Goal: Information Seeking & Learning: Check status

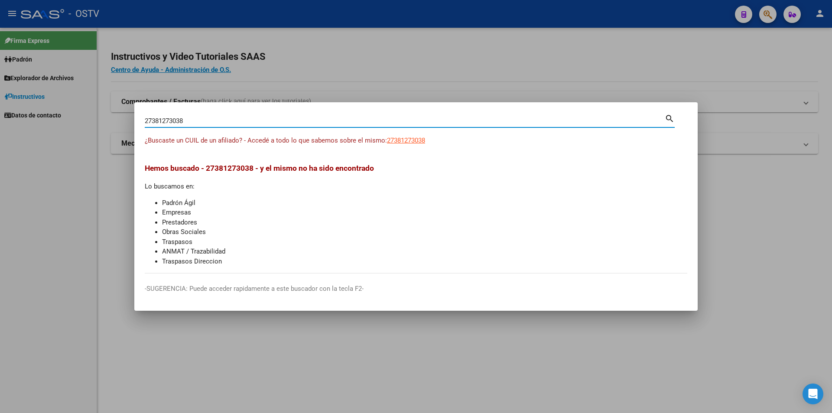
drag, startPoint x: 194, startPoint y: 117, endPoint x: 99, endPoint y: 101, distance: 96.3
click at [99, 101] on div "27381273038 Buscar (apellido, dni, cuil, nro traspaso, cuit, obra social) searc…" at bounding box center [416, 206] width 832 height 413
paste input "2981734"
type input "27329817348"
click at [397, 140] on span "27329817348" at bounding box center [406, 141] width 38 height 8
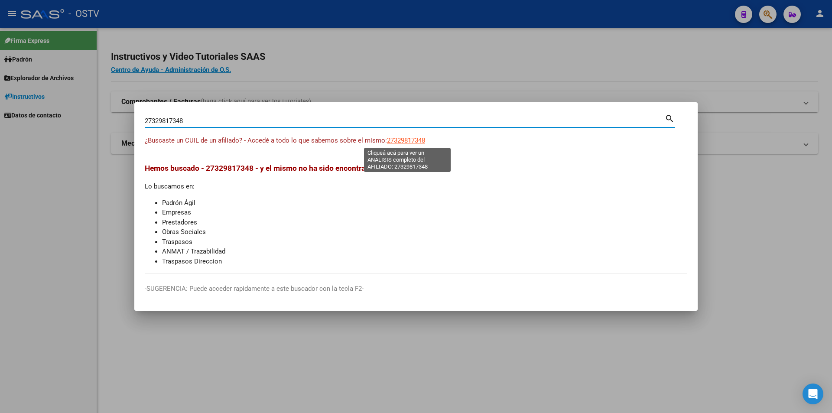
type textarea "27329817348"
drag, startPoint x: 213, startPoint y: 121, endPoint x: 116, endPoint y: 116, distance: 97.6
click at [116, 116] on div "27329817348 Buscar (apellido, dni, cuil, nro traspaso, cuit, obra social) searc…" at bounding box center [416, 206] width 832 height 413
paste input "0470715821"
type input "20470715821"
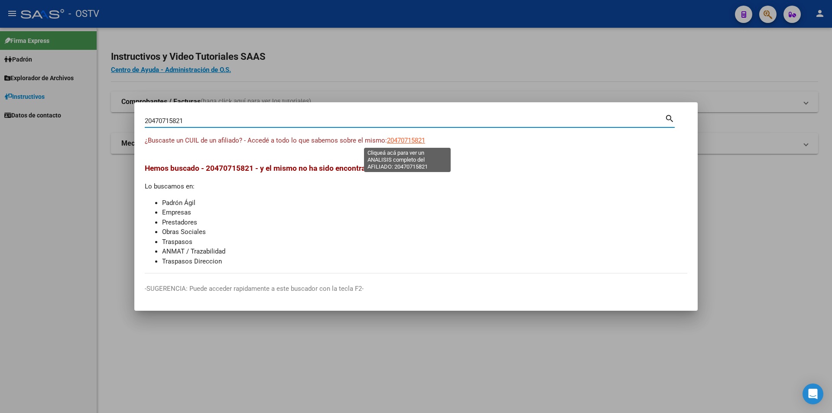
click at [404, 140] on span "20470715821" at bounding box center [406, 141] width 38 height 8
type textarea "20470715821"
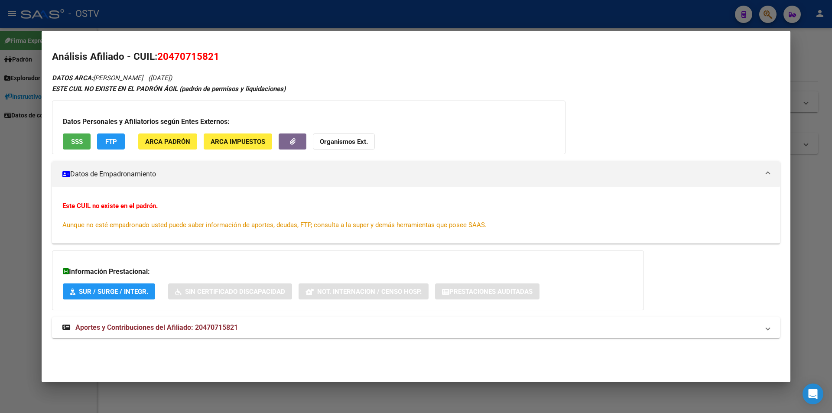
click at [75, 144] on span "SSS" at bounding box center [77, 142] width 12 height 8
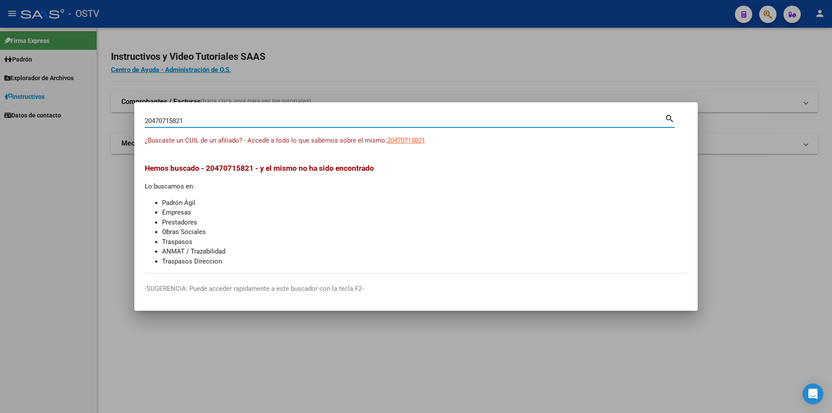
drag, startPoint x: 216, startPoint y: 120, endPoint x: 117, endPoint y: 104, distance: 100.1
click at [117, 104] on div "20470715821 Buscar (apellido, dni, cuil, nro traspaso, cuit, obra social) searc…" at bounding box center [416, 206] width 832 height 413
paste input "7381304855"
type input "27381304855"
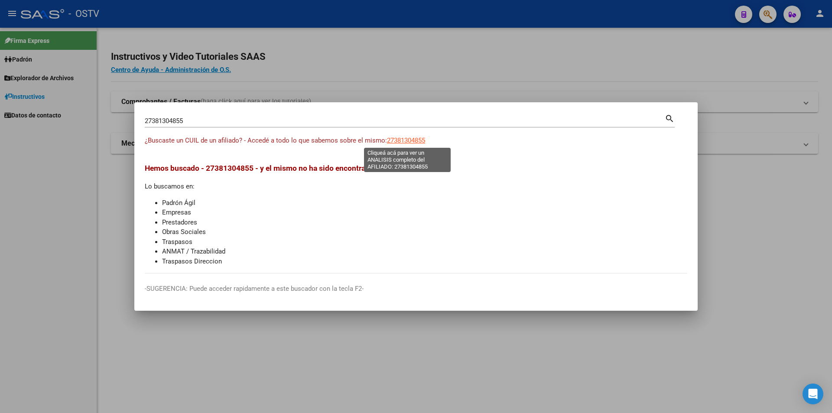
click at [409, 139] on span "27381304855" at bounding box center [406, 141] width 38 height 8
type textarea "27381304855"
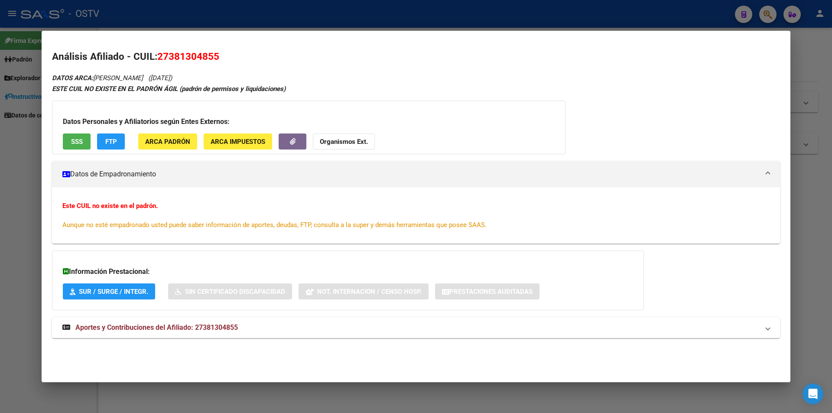
click at [74, 130] on div "Datos Personales y Afiliatorios según Entes Externos: SSS FTP ARCA Padrón ARCA …" at bounding box center [309, 128] width 514 height 54
click at [77, 138] on span "SSS" at bounding box center [77, 142] width 12 height 8
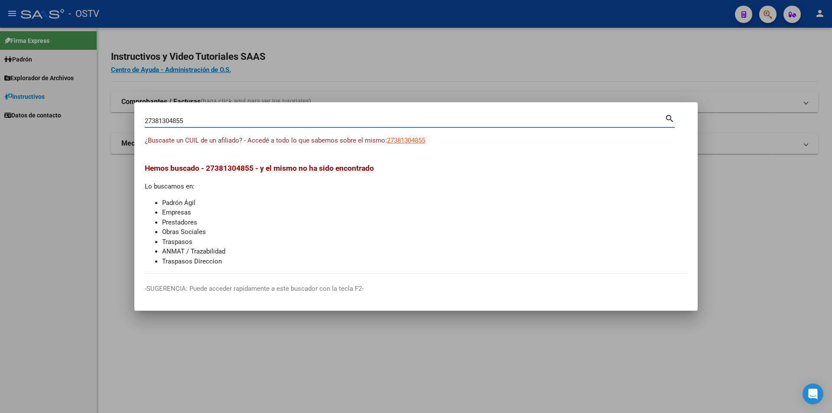
drag, startPoint x: 215, startPoint y: 120, endPoint x: 92, endPoint y: 110, distance: 122.7
click at [92, 110] on div "27381304855 Buscar (apellido, dni, cuil, nro traspaso, cuit, obra social) searc…" at bounding box center [416, 206] width 832 height 413
paste input "98764159"
type input "27398764159"
click at [402, 142] on span "27398764159" at bounding box center [406, 141] width 38 height 8
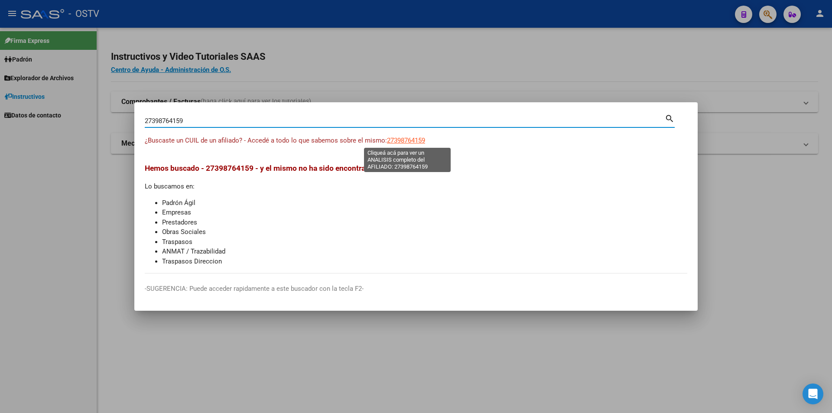
type textarea "27398764159"
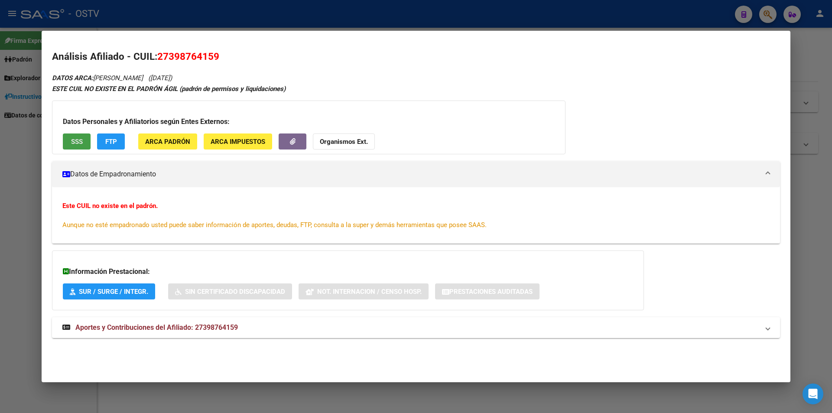
click at [81, 139] on span "SSS" at bounding box center [77, 142] width 12 height 8
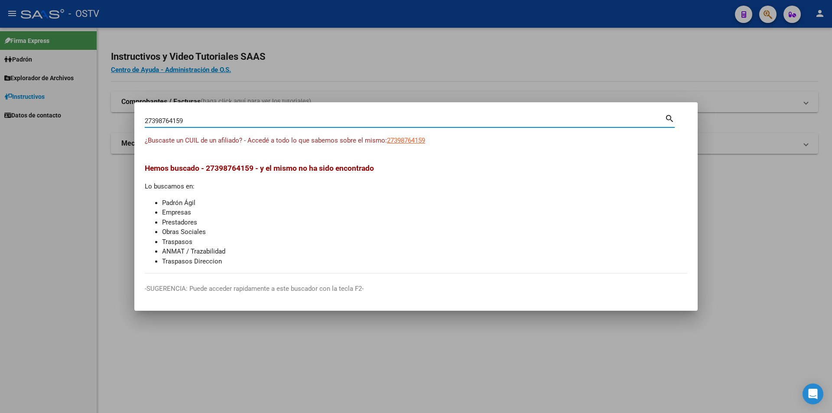
drag, startPoint x: 189, startPoint y: 117, endPoint x: 180, endPoint y: 118, distance: 9.2
click at [180, 118] on input "27398764159" at bounding box center [405, 121] width 520 height 8
click at [264, 123] on input "27398764159" at bounding box center [405, 121] width 520 height 8
drag, startPoint x: 262, startPoint y: 121, endPoint x: 69, endPoint y: 115, distance: 193.0
click at [69, 115] on div "27398764159 Buscar (apellido, dni, cuil, nro traspaso, cuit, obra social) searc…" at bounding box center [416, 206] width 832 height 413
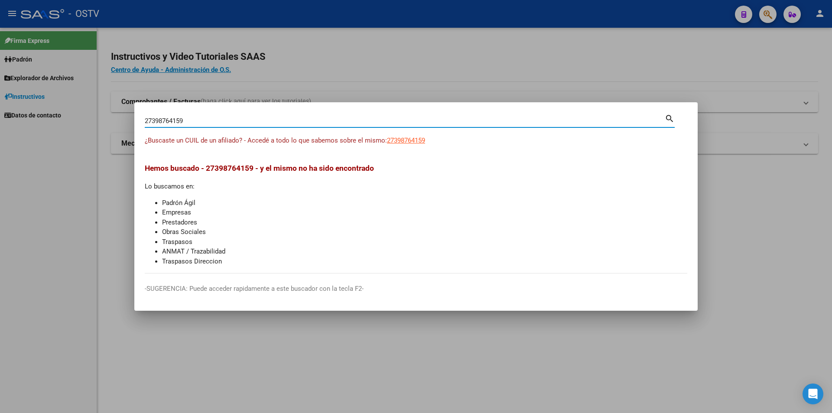
paste input "325953683"
type input "23259536839"
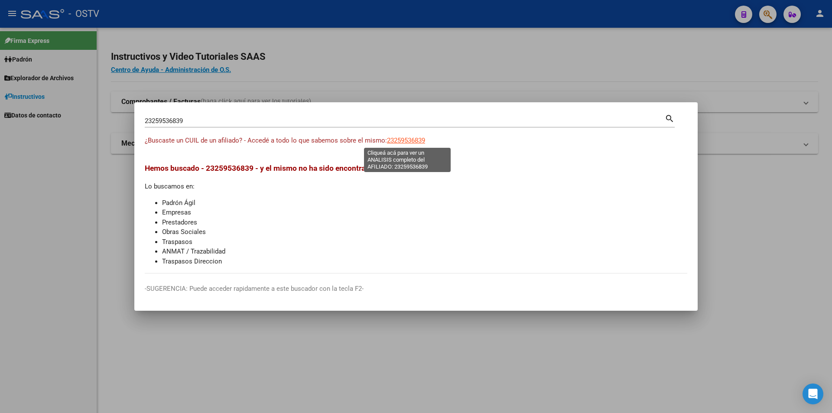
click at [406, 137] on span "23259536839" at bounding box center [406, 141] width 38 height 8
type textarea "23259536839"
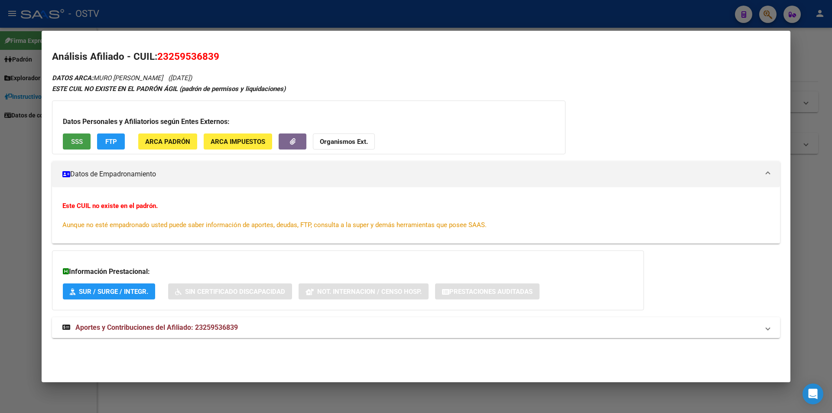
click at [80, 143] on span "SSS" at bounding box center [77, 142] width 12 height 8
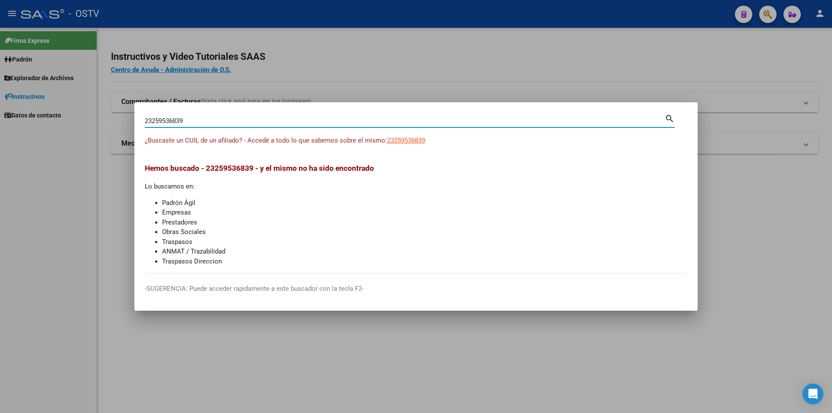
drag, startPoint x: 195, startPoint y: 119, endPoint x: 0, endPoint y: 101, distance: 196.2
click at [0, 101] on div "23259536839 Buscar (apellido, dni, cuil, nro traspaso, cuit, obra social) searc…" at bounding box center [416, 206] width 832 height 413
paste input "0415099054"
type input "20415099054"
click at [408, 144] on app-link-go-to "20415099054" at bounding box center [406, 141] width 38 height 10
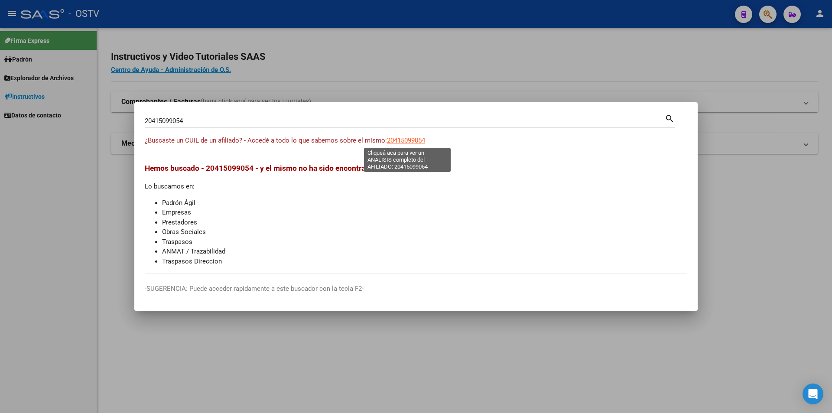
click at [412, 143] on span "20415099054" at bounding box center [406, 141] width 38 height 8
type textarea "20415099054"
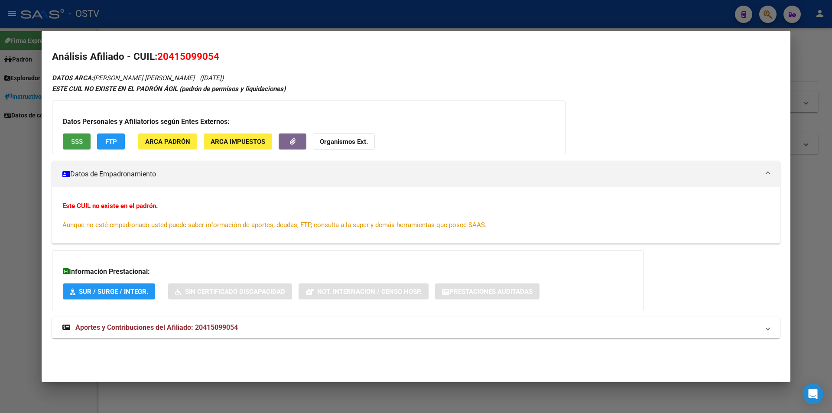
click at [77, 140] on span "SSS" at bounding box center [77, 142] width 12 height 8
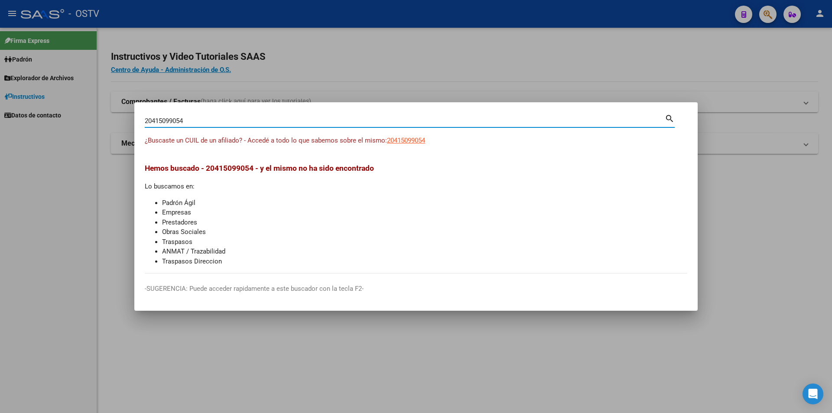
drag, startPoint x: 194, startPoint y: 117, endPoint x: 80, endPoint y: 117, distance: 113.6
click at [80, 117] on div "20415099054 Buscar (apellido, dni, cuil, nro traspaso, cuit, obra social) searc…" at bounding box center [416, 206] width 832 height 413
paste input "7345967627"
type input "27345967627"
click at [422, 140] on span "27345967627" at bounding box center [406, 141] width 38 height 8
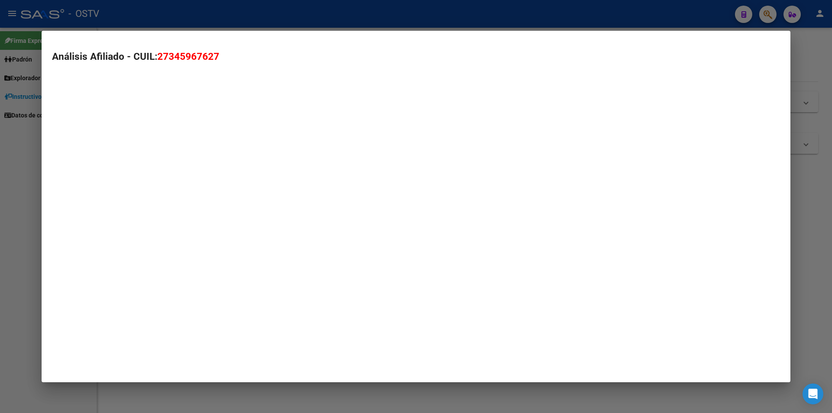
type textarea "27345967627"
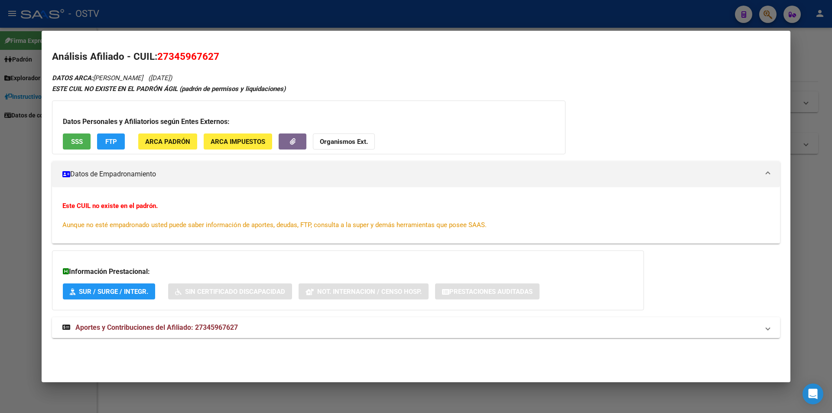
click at [70, 142] on button "SSS" at bounding box center [77, 141] width 28 height 16
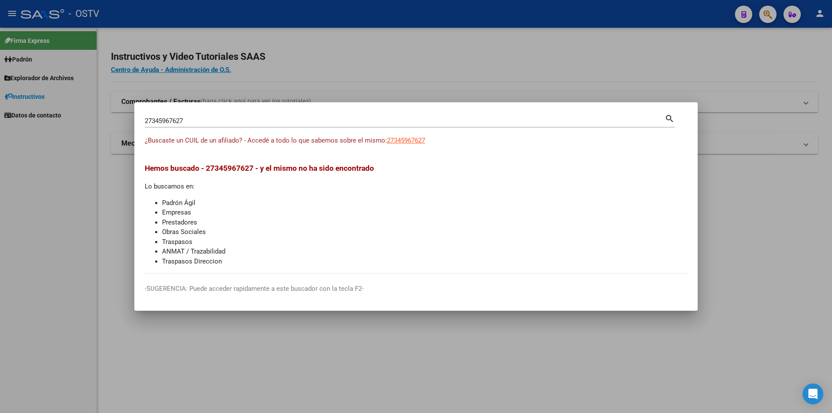
drag, startPoint x: 205, startPoint y: 116, endPoint x: 156, endPoint y: 117, distance: 49.9
click at [156, 117] on div "27345967627 Buscar (apellido, dni, [PERSON_NAME], [PERSON_NAME], cuit, obra soc…" at bounding box center [405, 120] width 520 height 13
drag, startPoint x: 195, startPoint y: 120, endPoint x: 126, endPoint y: 114, distance: 69.2
click at [126, 114] on div "27345967627 Buscar (apellido, dni, cuil, nro traspaso, cuit, obra social) searc…" at bounding box center [416, 206] width 832 height 413
paste input "0319524275"
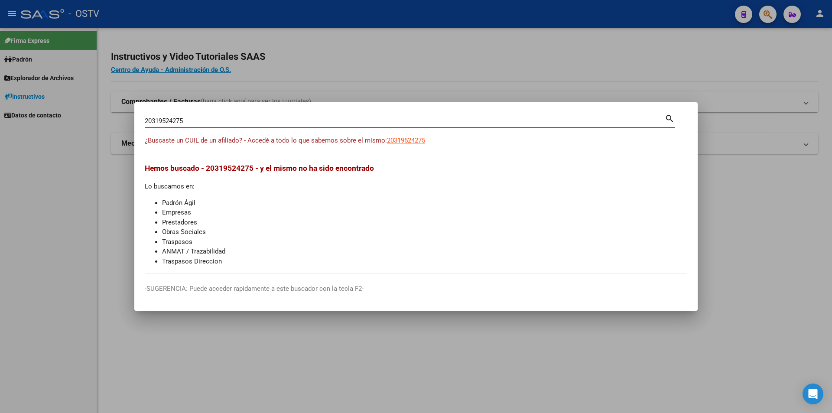
type input "20319524275"
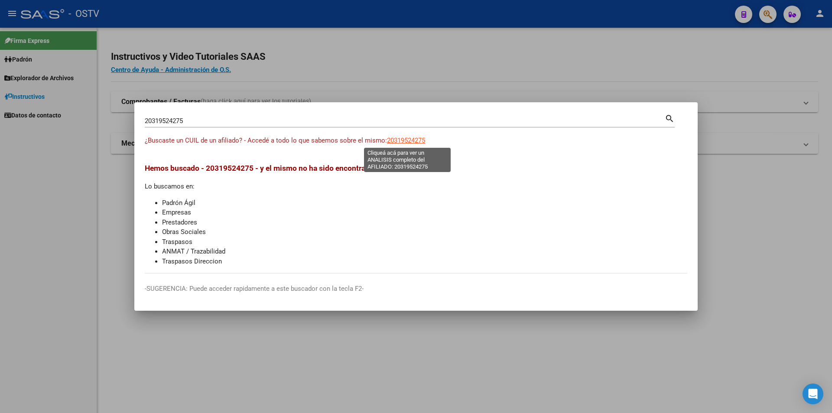
click at [418, 139] on span "20319524275" at bounding box center [406, 141] width 38 height 8
type textarea "20319524275"
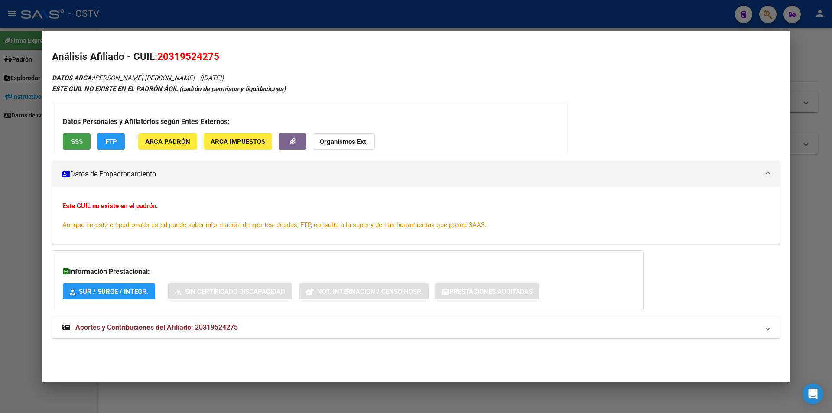
click at [79, 146] on span "SSS" at bounding box center [77, 142] width 12 height 8
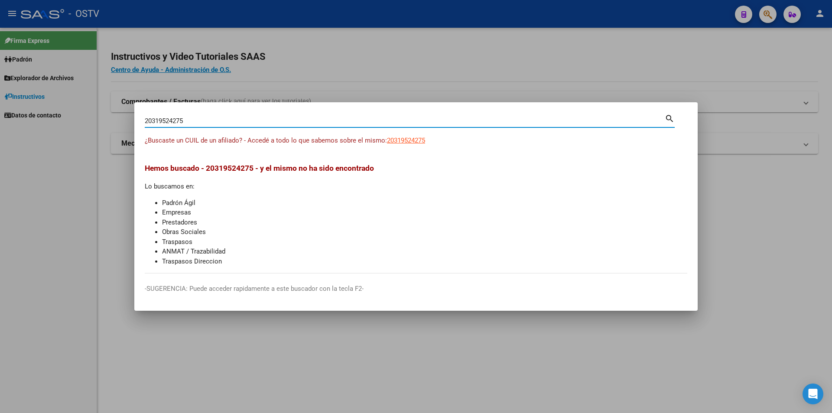
drag, startPoint x: 199, startPoint y: 123, endPoint x: 112, endPoint y: 102, distance: 89.9
click at [112, 102] on div "20319524275 Buscar (apellido, dni, cuil, nro traspaso, cuit, obra social) searc…" at bounding box center [416, 206] width 832 height 413
paste input "7244012456"
type input "27244012456"
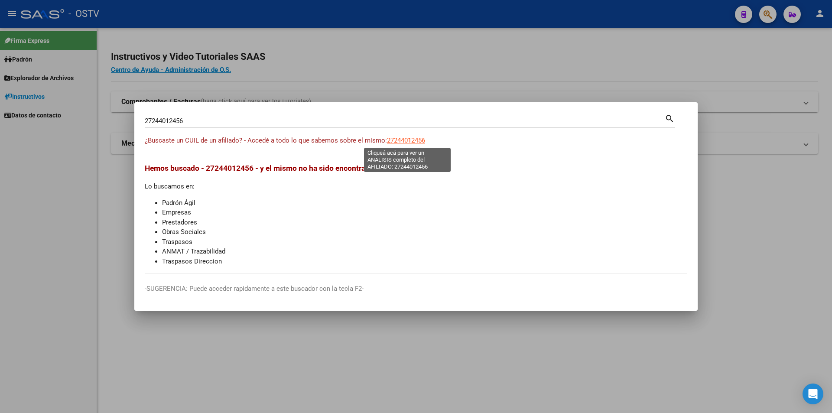
click at [392, 137] on span "27244012456" at bounding box center [406, 141] width 38 height 8
type textarea "27244012456"
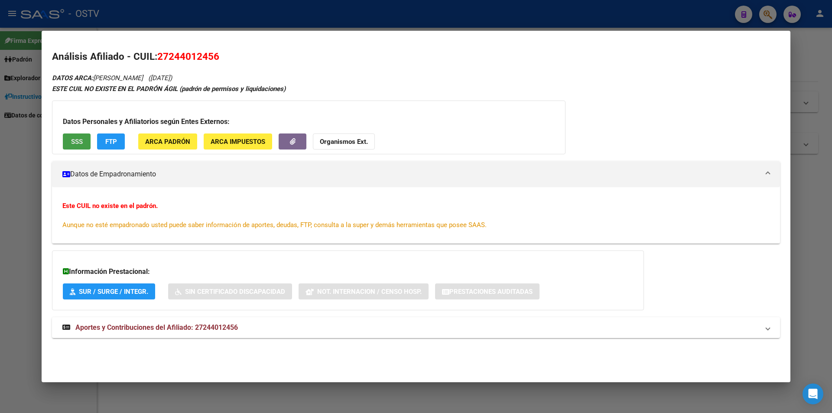
click at [75, 141] on span "SSS" at bounding box center [77, 142] width 12 height 8
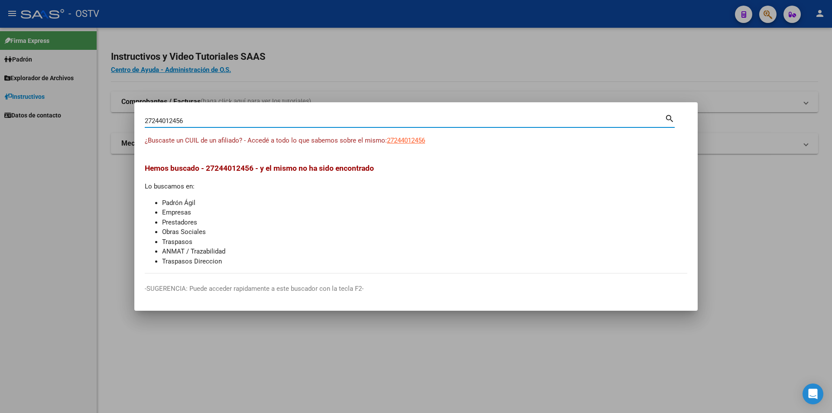
drag, startPoint x: 207, startPoint y: 119, endPoint x: 59, endPoint y: 111, distance: 148.9
click at [59, 111] on div "27244012456 Buscar (apellido, dni, cuil, nro traspaso, cuit, obra social) searc…" at bounding box center [416, 206] width 832 height 413
paste input "0400736260"
type input "20400736260"
click at [409, 137] on span "20400736260" at bounding box center [406, 141] width 38 height 8
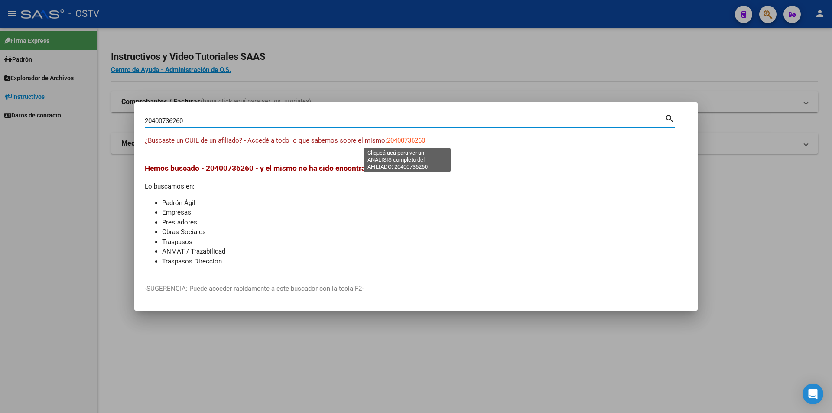
type textarea "20400736260"
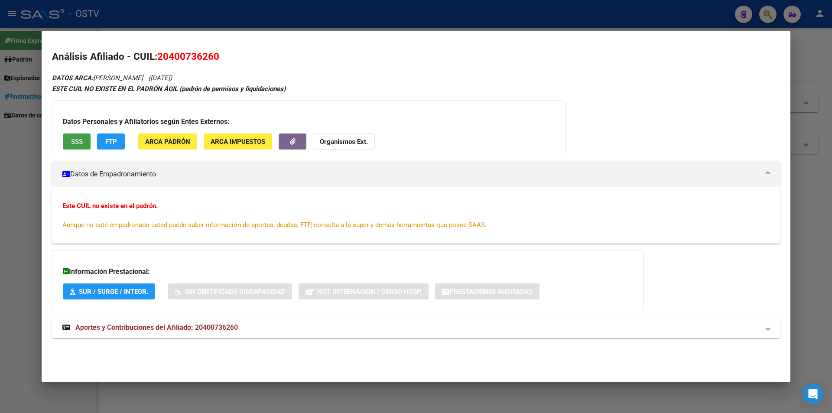
click at [89, 137] on button "SSS" at bounding box center [77, 141] width 28 height 16
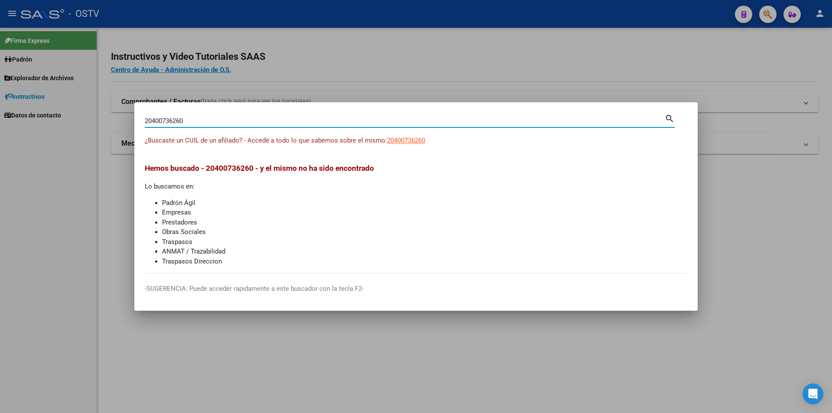
drag, startPoint x: 197, startPoint y: 122, endPoint x: 87, endPoint y: 118, distance: 110.2
click at [87, 118] on div "20400736260 Buscar (apellido, dni, cuil, nro traspaso, cuit, obra social) searc…" at bounding box center [416, 206] width 832 height 413
paste input "7447112995"
type input "27447112995"
click at [421, 137] on span "27447112995" at bounding box center [406, 141] width 38 height 8
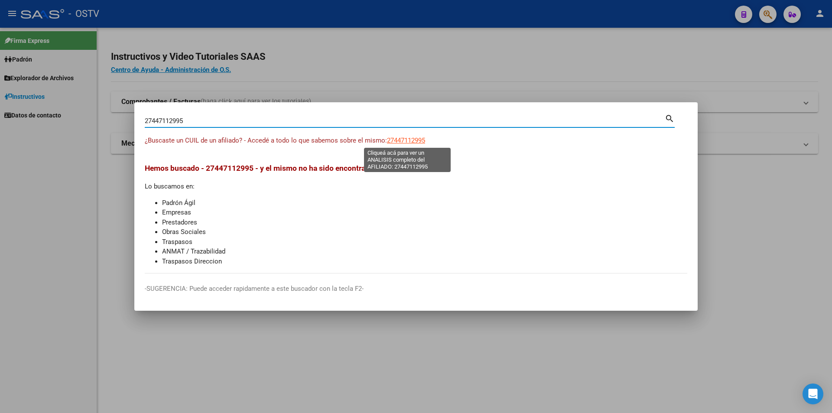
type textarea "27447112995"
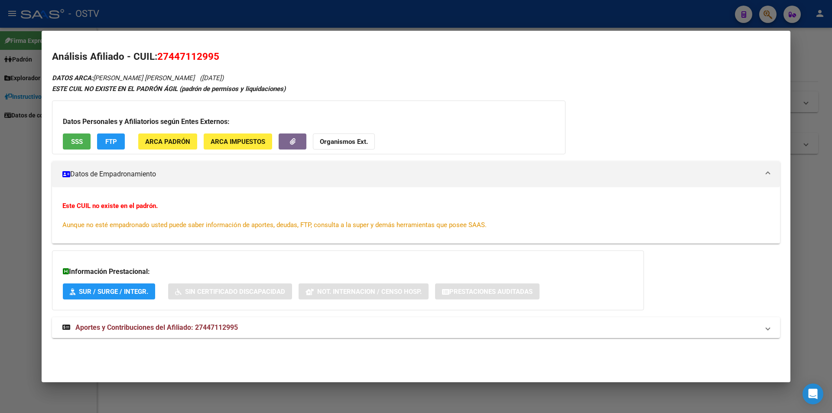
click at [78, 139] on span "SSS" at bounding box center [77, 142] width 12 height 8
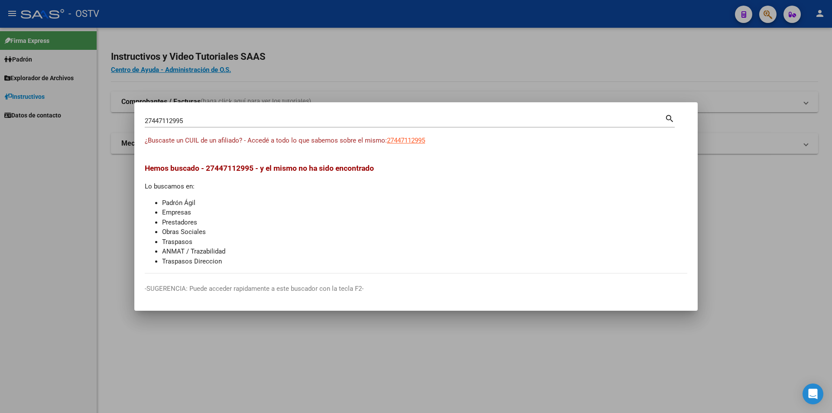
click at [196, 119] on input "27447112995" at bounding box center [405, 121] width 520 height 8
drag, startPoint x: 196, startPoint y: 120, endPoint x: 157, endPoint y: 106, distance: 41.0
click at [157, 106] on mat-dialog-container "27447112995 Buscar (apellido, dni, cuil, nro traspaso, cuit, obra social) searc…" at bounding box center [415, 206] width 563 height 208
paste input "3419552984"
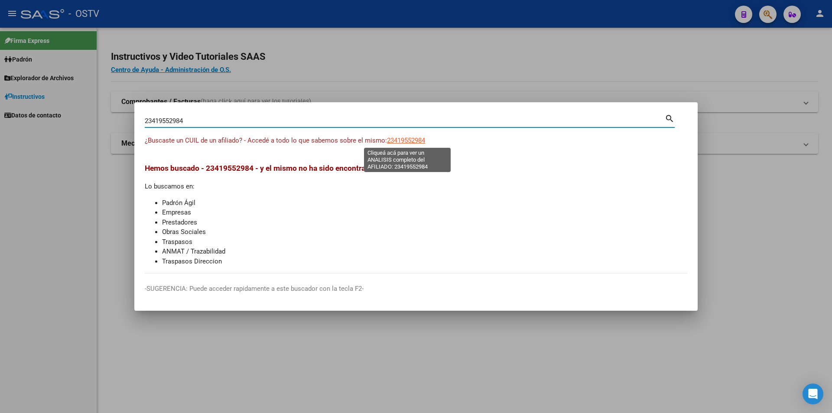
type input "23419552984"
click at [398, 141] on span "23419552984" at bounding box center [406, 141] width 38 height 8
type textarea "23419552984"
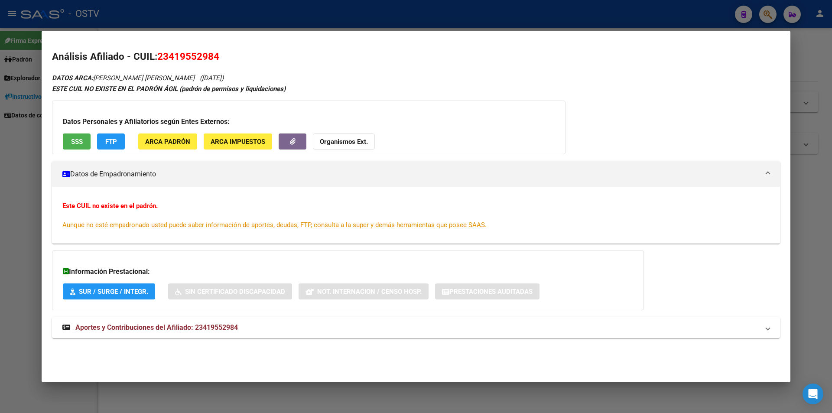
click at [80, 140] on span "SSS" at bounding box center [77, 142] width 12 height 8
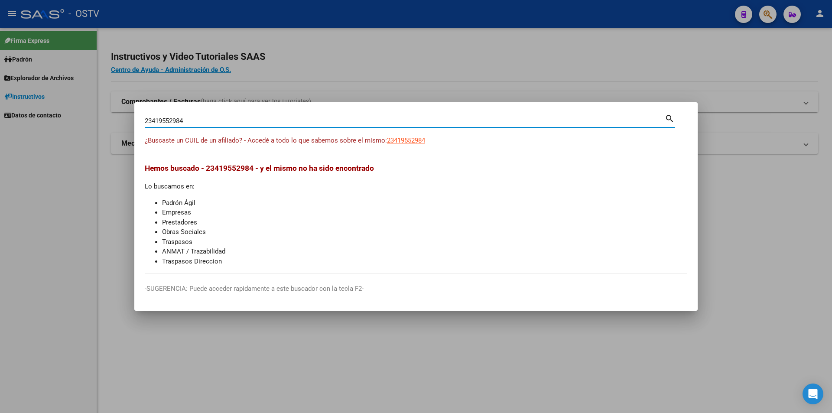
drag, startPoint x: 169, startPoint y: 125, endPoint x: 42, endPoint y: 123, distance: 126.6
click at [42, 123] on div "23419552984 Buscar (apellido, dni, cuil, nro traspaso, cuit, obra social) searc…" at bounding box center [416, 206] width 832 height 413
paste input "39393482"
type input "23393934824"
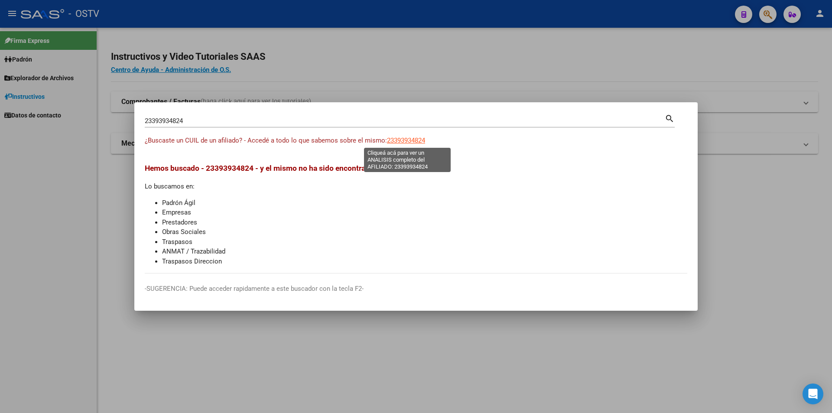
click at [416, 139] on span "23393934824" at bounding box center [406, 141] width 38 height 8
type textarea "23393934824"
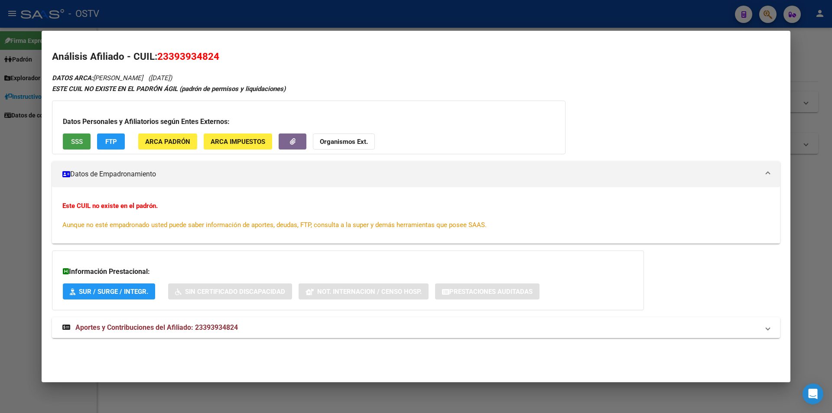
click at [85, 142] on button "SSS" at bounding box center [77, 141] width 28 height 16
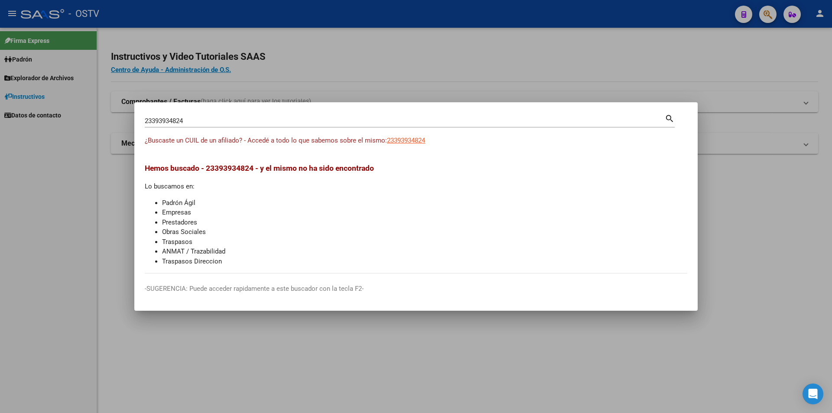
drag, startPoint x: 211, startPoint y: 126, endPoint x: 205, endPoint y: 126, distance: 5.2
click at [205, 126] on div "23393934824 [PERSON_NAME] (apellido, dni, [PERSON_NAME], [PERSON_NAME], cuit, o…" at bounding box center [405, 120] width 520 height 13
drag, startPoint x: 206, startPoint y: 124, endPoint x: 116, endPoint y: 114, distance: 90.7
click at [116, 114] on div "23393934824 Buscar (apellido, dni, cuil, nro traspaso, cuit, obra social) searc…" at bounding box center [416, 206] width 832 height 413
paste input "0425704037"
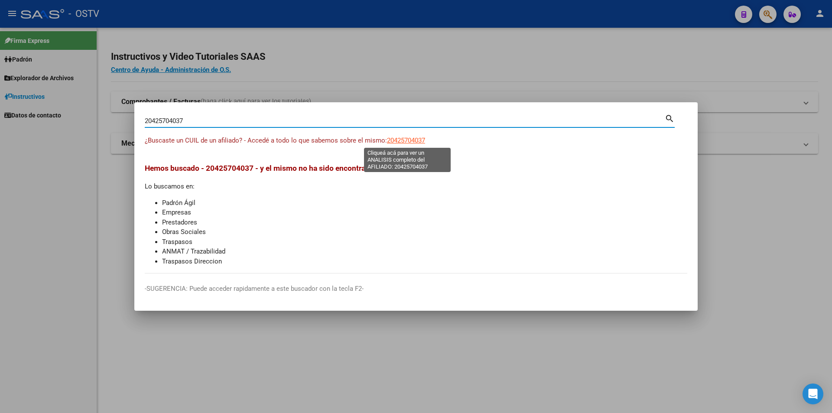
type input "20425704037"
click at [394, 140] on span "20425704037" at bounding box center [406, 141] width 38 height 8
type textarea "20425704037"
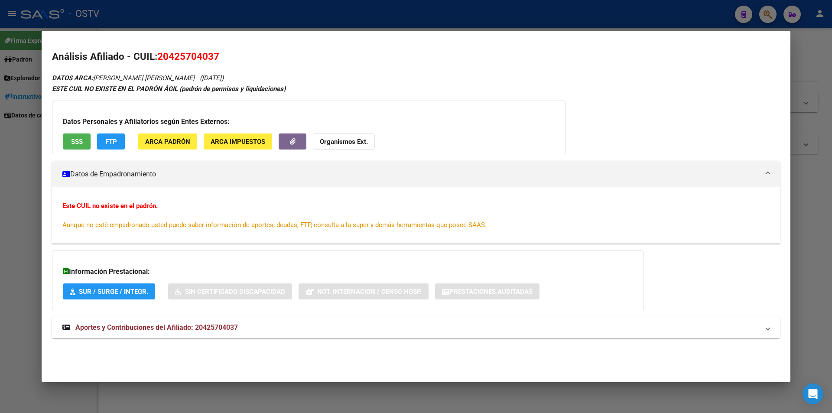
click at [413, 69] on div "Análisis Afiliado - CUIL: 20425704037 DATOS ARCA: [PERSON_NAME] [PERSON_NAME] (…" at bounding box center [416, 203] width 728 height 308
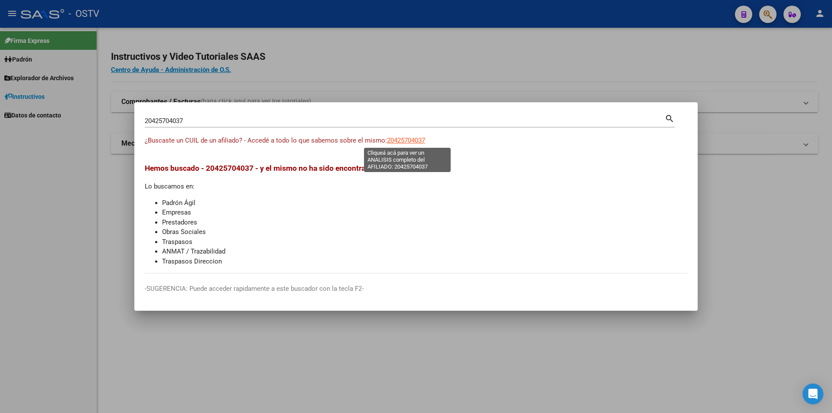
click at [414, 139] on span "20425704037" at bounding box center [406, 141] width 38 height 8
